Goal: Task Accomplishment & Management: Complete application form

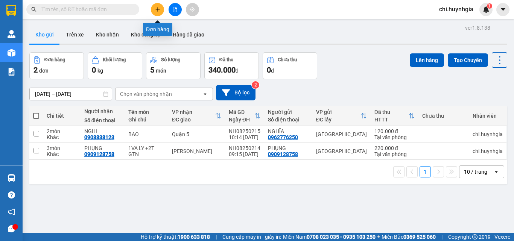
click at [159, 10] on icon "plus" at bounding box center [157, 9] width 5 height 5
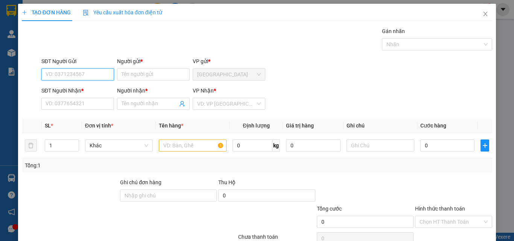
click at [103, 74] on input "SĐT Người Gửi" at bounding box center [77, 75] width 73 height 12
type input "588"
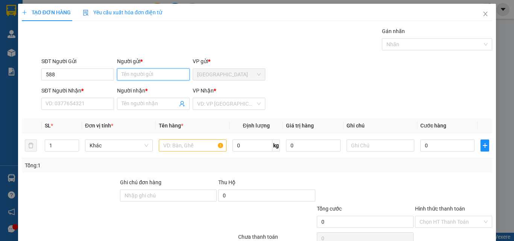
click at [135, 75] on input "Người gửi *" at bounding box center [153, 75] width 73 height 12
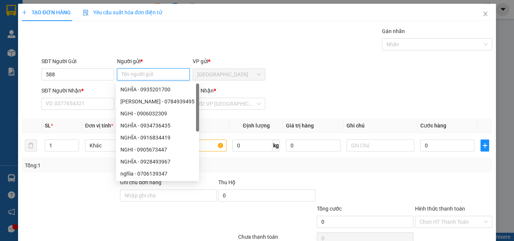
type input "H"
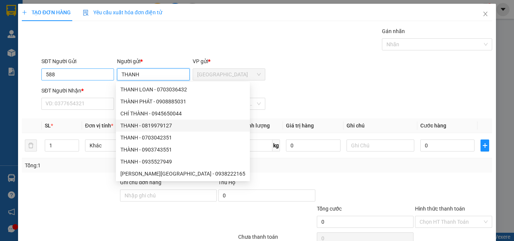
type input "THANH"
click at [60, 74] on input "588" at bounding box center [77, 75] width 73 height 12
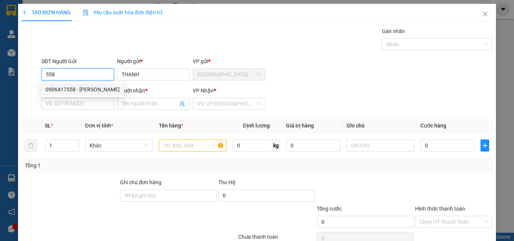
click at [85, 87] on div "0906417558 - [PERSON_NAME]" at bounding box center [83, 89] width 74 height 8
type input "0906417558"
type input "0933624635"
type input "BẮC"
type input "0906417558"
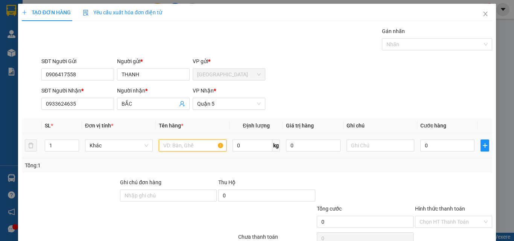
click at [185, 147] on input "text" at bounding box center [193, 146] width 68 height 12
type input "T XANH"
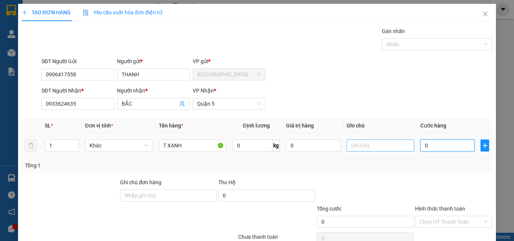
drag, startPoint x: 429, startPoint y: 144, endPoint x: 399, endPoint y: 149, distance: 29.8
click at [428, 144] on input "0" at bounding box center [448, 146] width 54 height 12
type input "6"
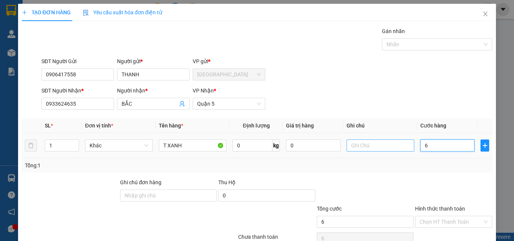
type input "60"
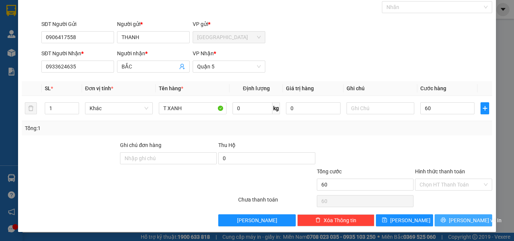
type input "60.000"
drag, startPoint x: 463, startPoint y: 220, endPoint x: 258, endPoint y: 171, distance: 211.3
click at [461, 220] on span "[PERSON_NAME] và In" at bounding box center [475, 220] width 53 height 8
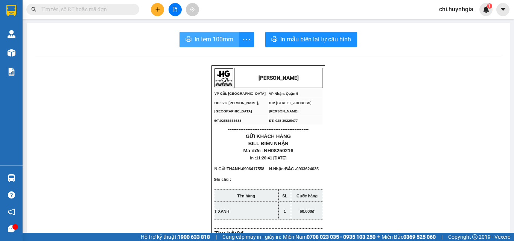
click at [209, 41] on span "In tem 100mm" at bounding box center [214, 39] width 39 height 9
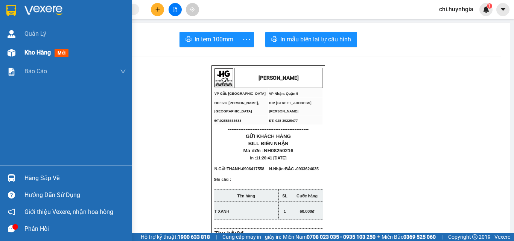
drag, startPoint x: 42, startPoint y: 49, endPoint x: 102, endPoint y: 51, distance: 59.5
click at [43, 48] on div "Kho hàng mới" at bounding box center [47, 52] width 47 height 9
